Goal: Information Seeking & Learning: Learn about a topic

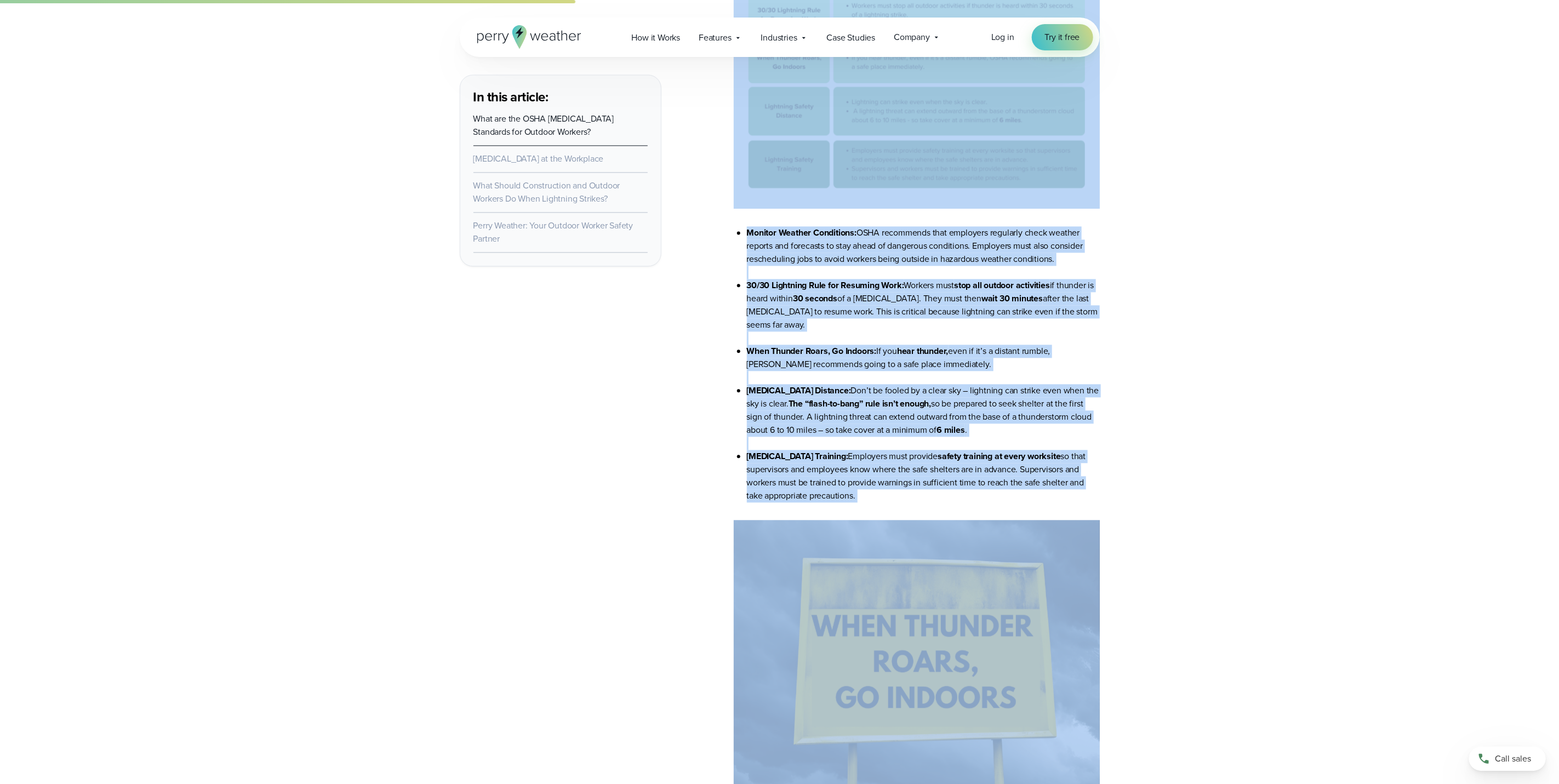
scroll to position [1726, 0]
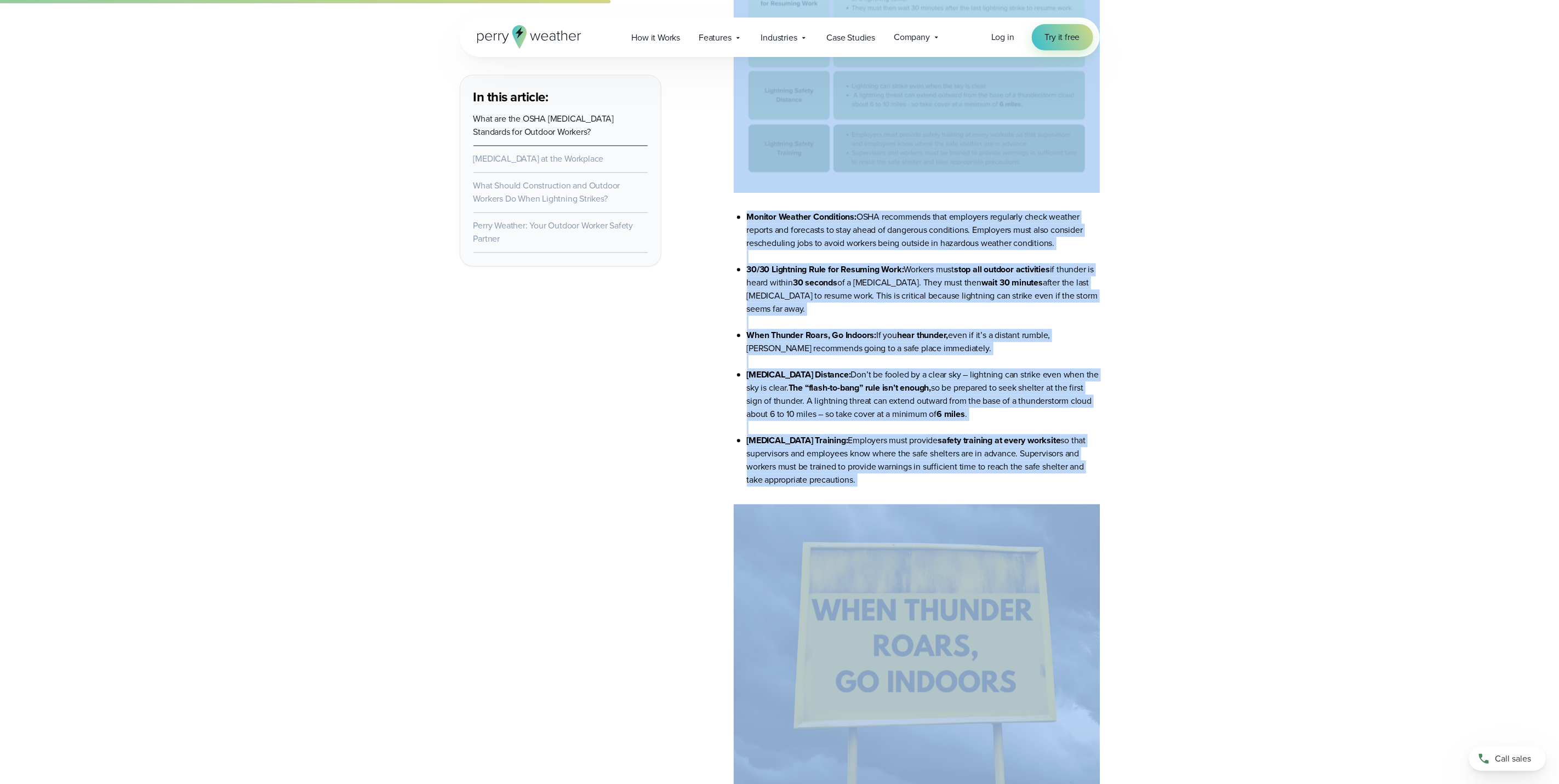
drag, startPoint x: 731, startPoint y: 219, endPoint x: 911, endPoint y: 480, distance: 317.1
drag, startPoint x: 911, startPoint y: 480, endPoint x: 893, endPoint y: 432, distance: 51.3
copy article "Lor IPSU Dolorsita Consec Adipiscing eli Seddoei Tempori Utlabor Etdolor Magnaa…"
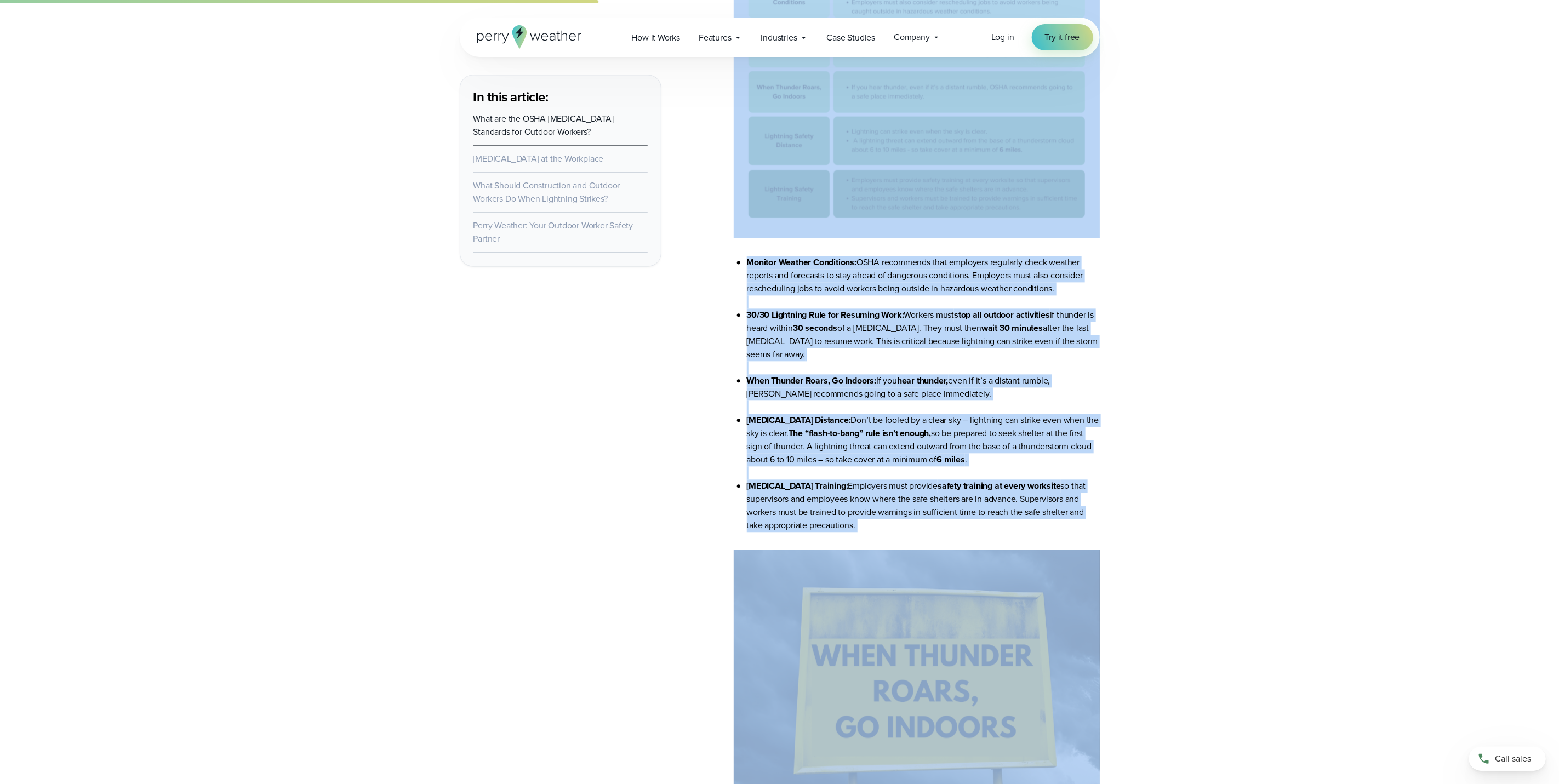
scroll to position [1644, 0]
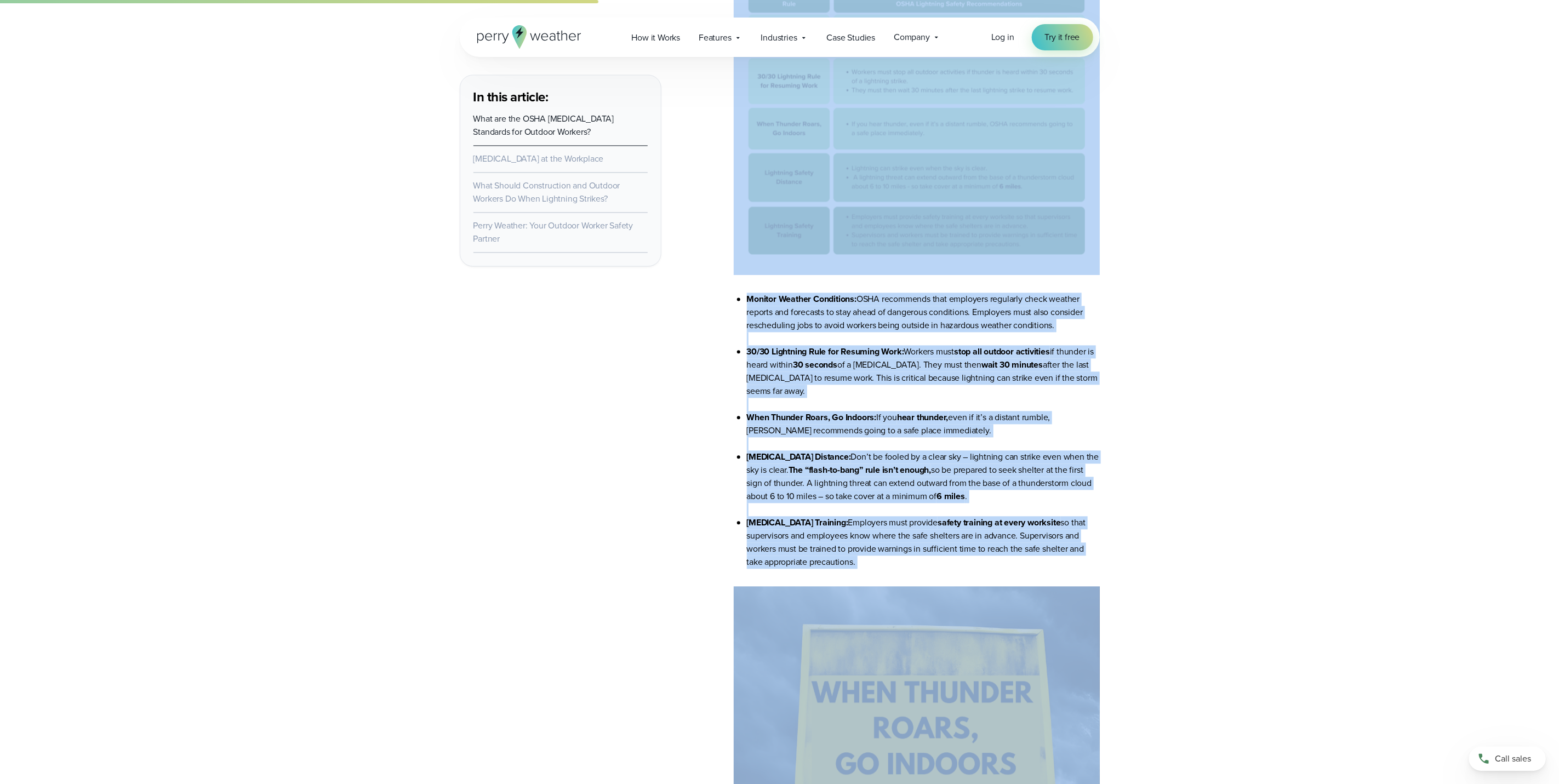
click at [921, 109] on img at bounding box center [917, 125] width 366 height 301
click at [952, 179] on img at bounding box center [917, 125] width 366 height 301
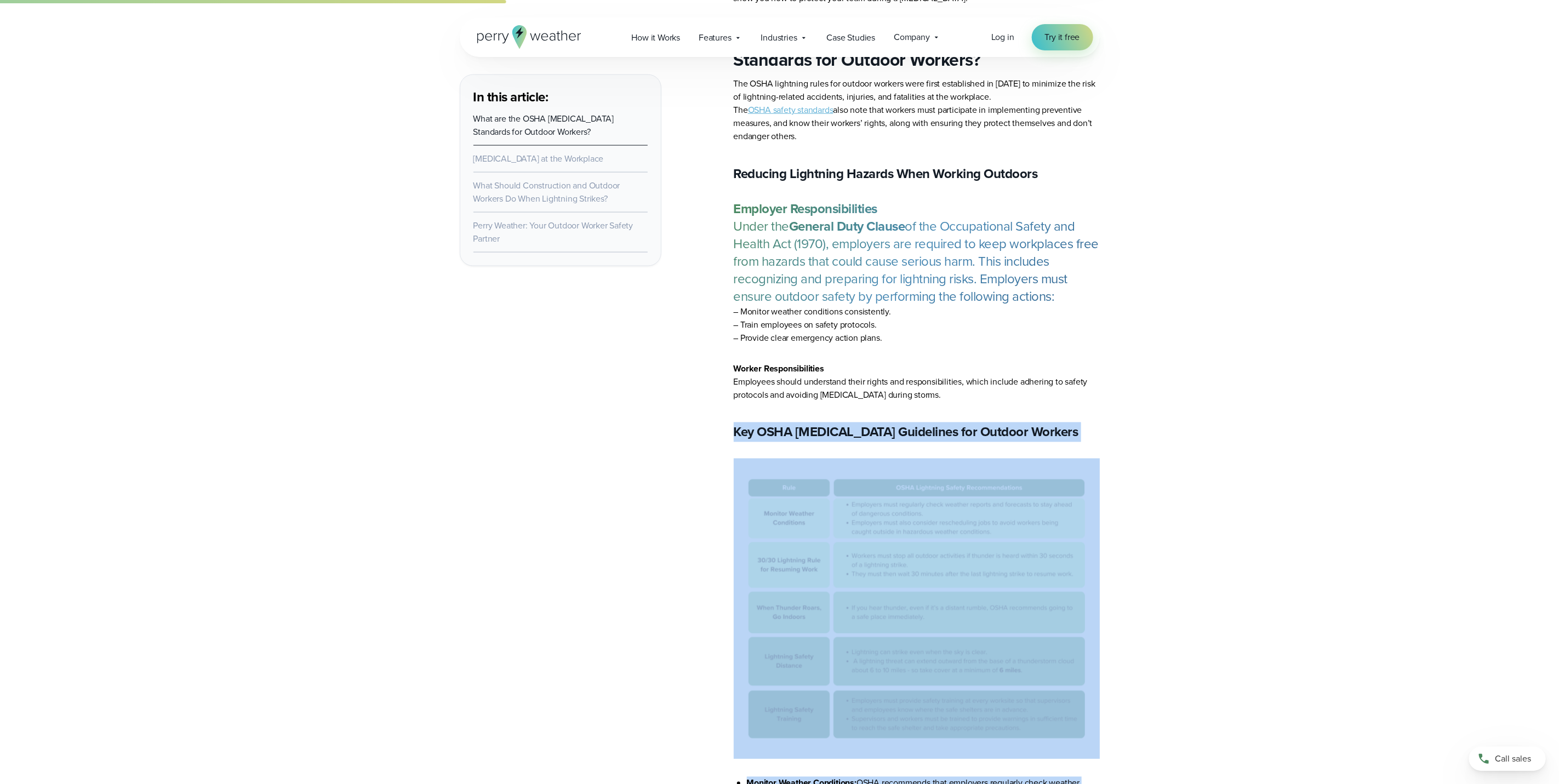
scroll to position [1151, 0]
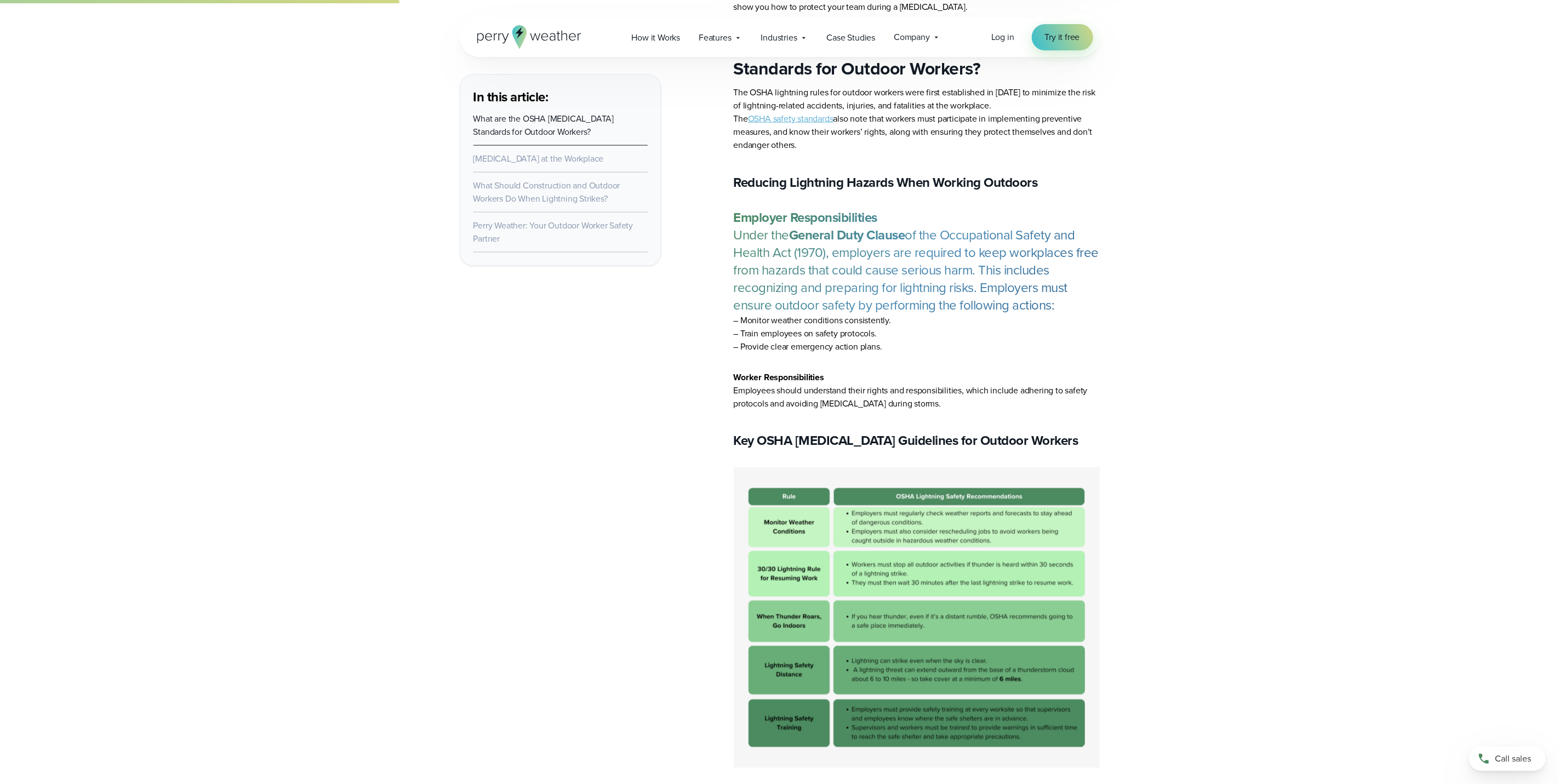
click at [874, 517] on img at bounding box center [917, 617] width 366 height 301
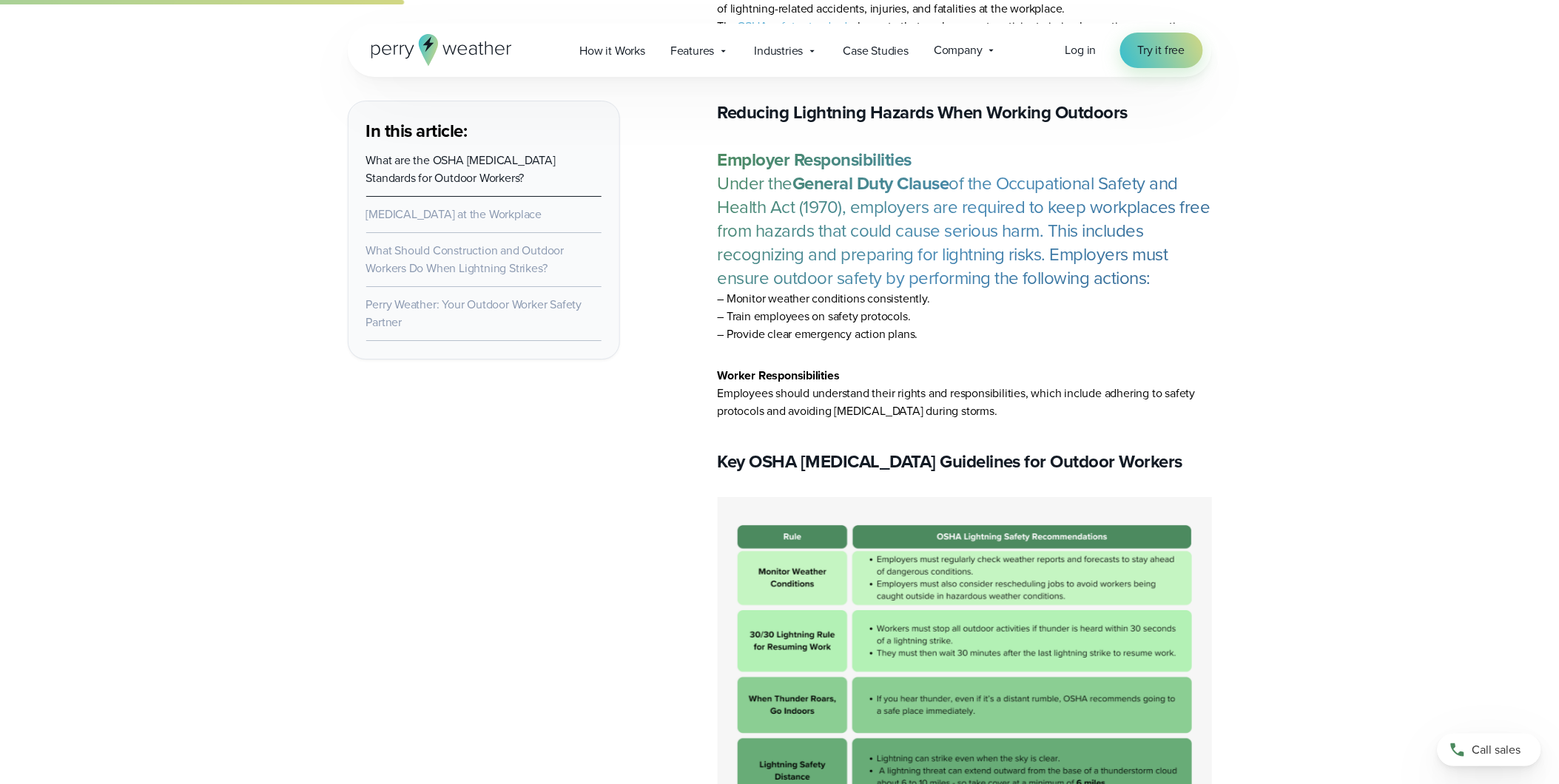
scroll to position [1692, 0]
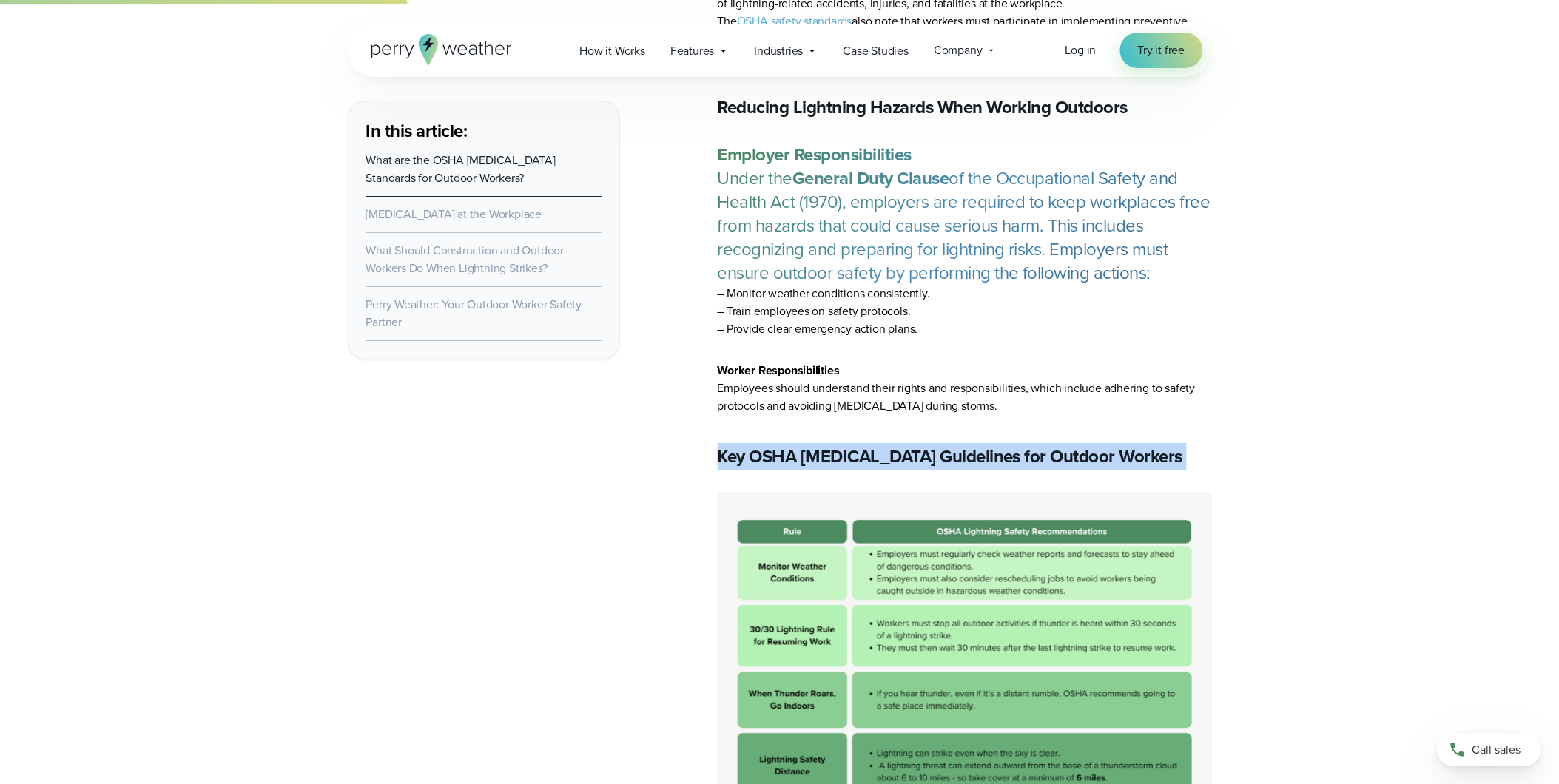
drag, startPoint x: 711, startPoint y: 460, endPoint x: 1226, endPoint y: 473, distance: 515.2
copy article "Key OSHA [MEDICAL_DATA] Guidelines for Outdoor Workers"
